Goal: Task Accomplishment & Management: Manage account settings

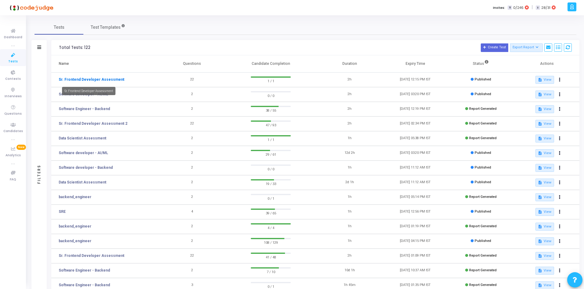
click at [108, 80] on link "Sr. Frontend Developer Assessment" at bounding box center [92, 79] width 66 height 5
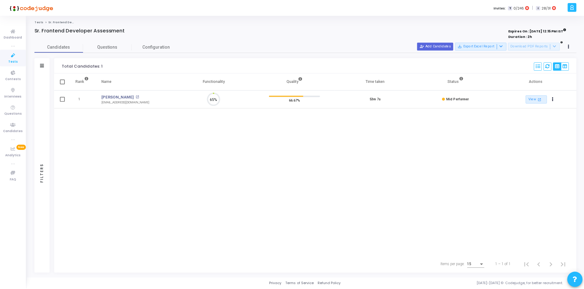
scroll to position [13, 16]
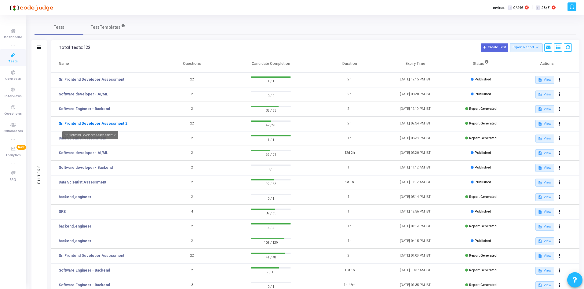
click at [108, 122] on link "Sr. Frontend Developer Assessment 2" at bounding box center [93, 123] width 69 height 5
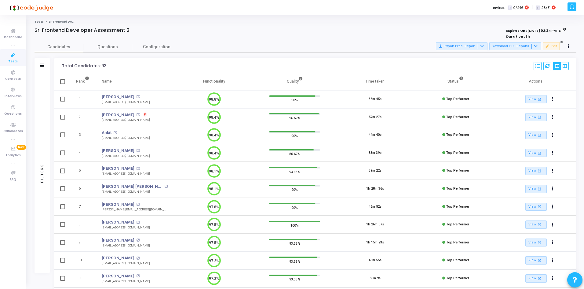
drag, startPoint x: 524, startPoint y: 36, endPoint x: 499, endPoint y: 31, distance: 25.2
click at [499, 31] on div "Expires On : [DATE] 02:34 PM IST Duration : 2h" at bounding box center [460, 33] width 213 height 11
drag, startPoint x: 499, startPoint y: 31, endPoint x: 523, endPoint y: 39, distance: 24.8
click at [523, 39] on div "Sr. Frontend Developer Assessment 2 Expires On : [DATE] 02:34 PM IST Duration :…" at bounding box center [306, 33] width 542 height 13
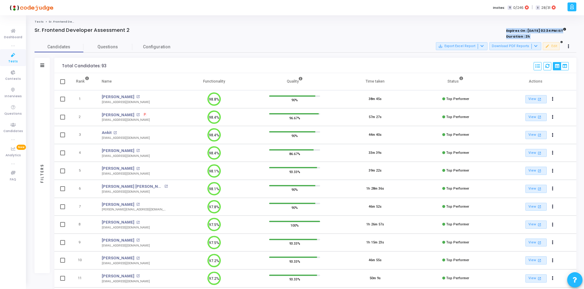
click at [523, 39] on div "Sr. Frontend Developer Assessment 2 Expires On : [DATE] 02:34 PM IST Duration :…" at bounding box center [306, 33] width 542 height 13
click at [545, 68] on icon at bounding box center [547, 66] width 4 height 4
click at [45, 63] on div "Filters" at bounding box center [42, 65] width 15 height 15
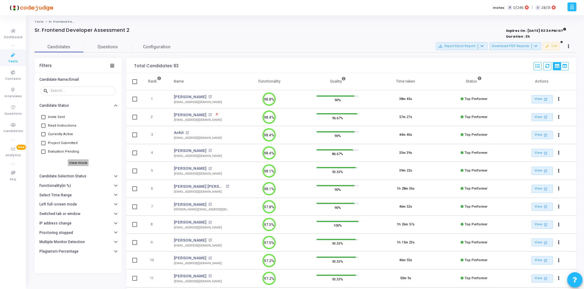
click at [76, 162] on h6 "View more" at bounding box center [78, 162] width 21 height 7
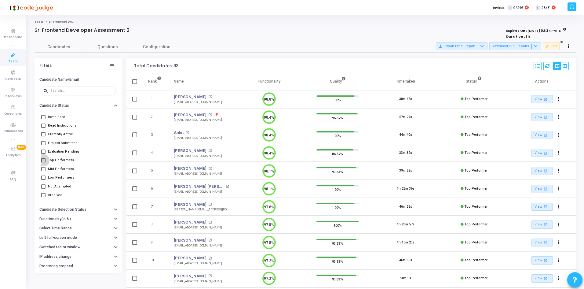
click at [54, 158] on span "Top Performers" at bounding box center [61, 159] width 26 height 7
click at [43, 162] on input "Top Performers" at bounding box center [43, 162] width 0 height 0
checkbox input "true"
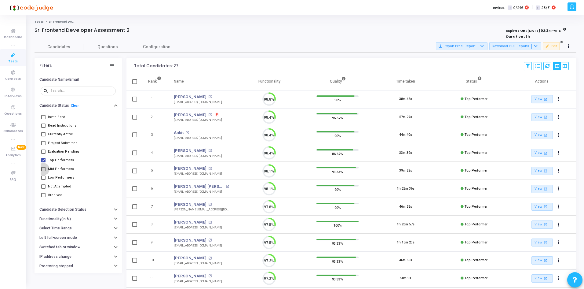
click at [54, 167] on span "Mid Performers" at bounding box center [61, 168] width 26 height 7
click at [43, 171] on input "Mid Performers" at bounding box center [43, 171] width 0 height 0
checkbox input "true"
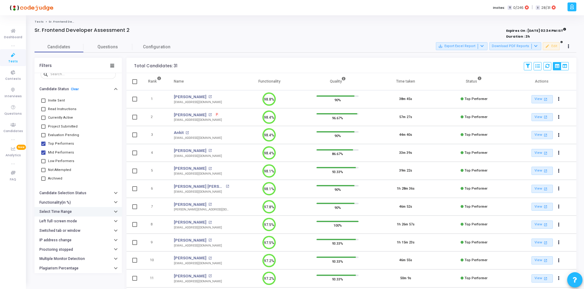
click at [62, 208] on button "Select Time Range" at bounding box center [78, 211] width 87 height 9
click at [74, 227] on div at bounding box center [90, 224] width 45 height 10
click at [73, 225] on input "text" at bounding box center [90, 224] width 45 height 4
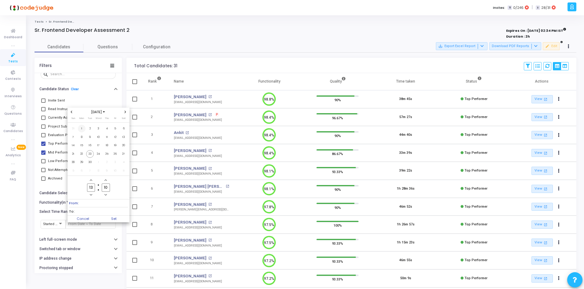
click at [82, 130] on span "1" at bounding box center [82, 129] width 8 height 8
click at [92, 154] on span "23" at bounding box center [90, 154] width 8 height 8
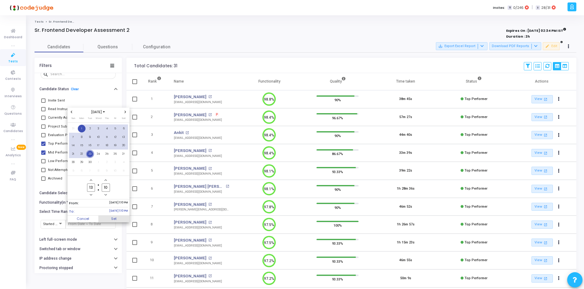
click at [117, 219] on span "Set" at bounding box center [113, 218] width 31 height 7
type input "[DATE] 1:10 PM - [DATE] 1:10 PM"
